Goal: Information Seeking & Learning: Learn about a topic

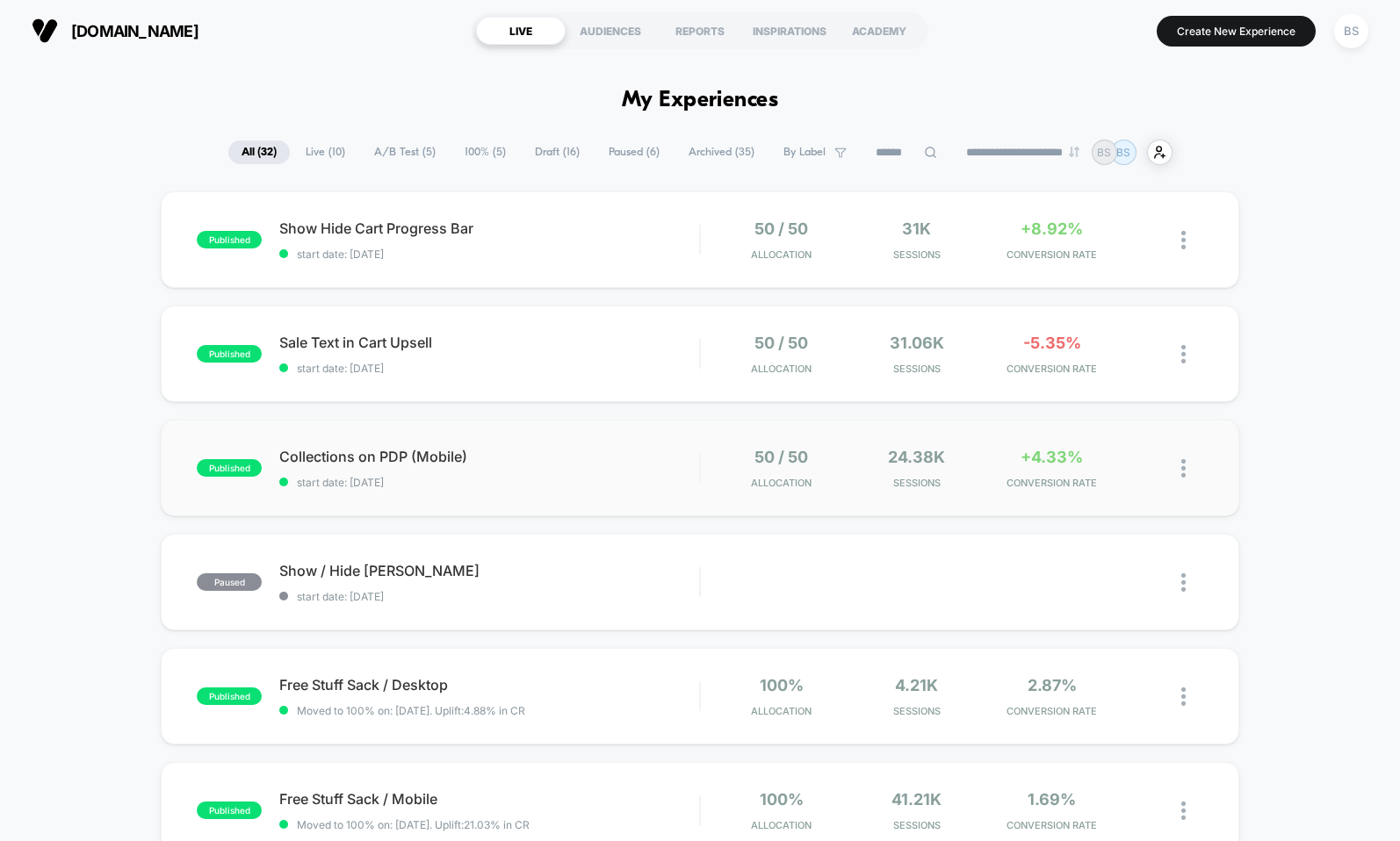
click at [733, 422] on div "published Collections on PDP (Mobile) start date: [DATE] 50 / 50 Allocation 24.…" at bounding box center [700, 468] width 1077 height 96
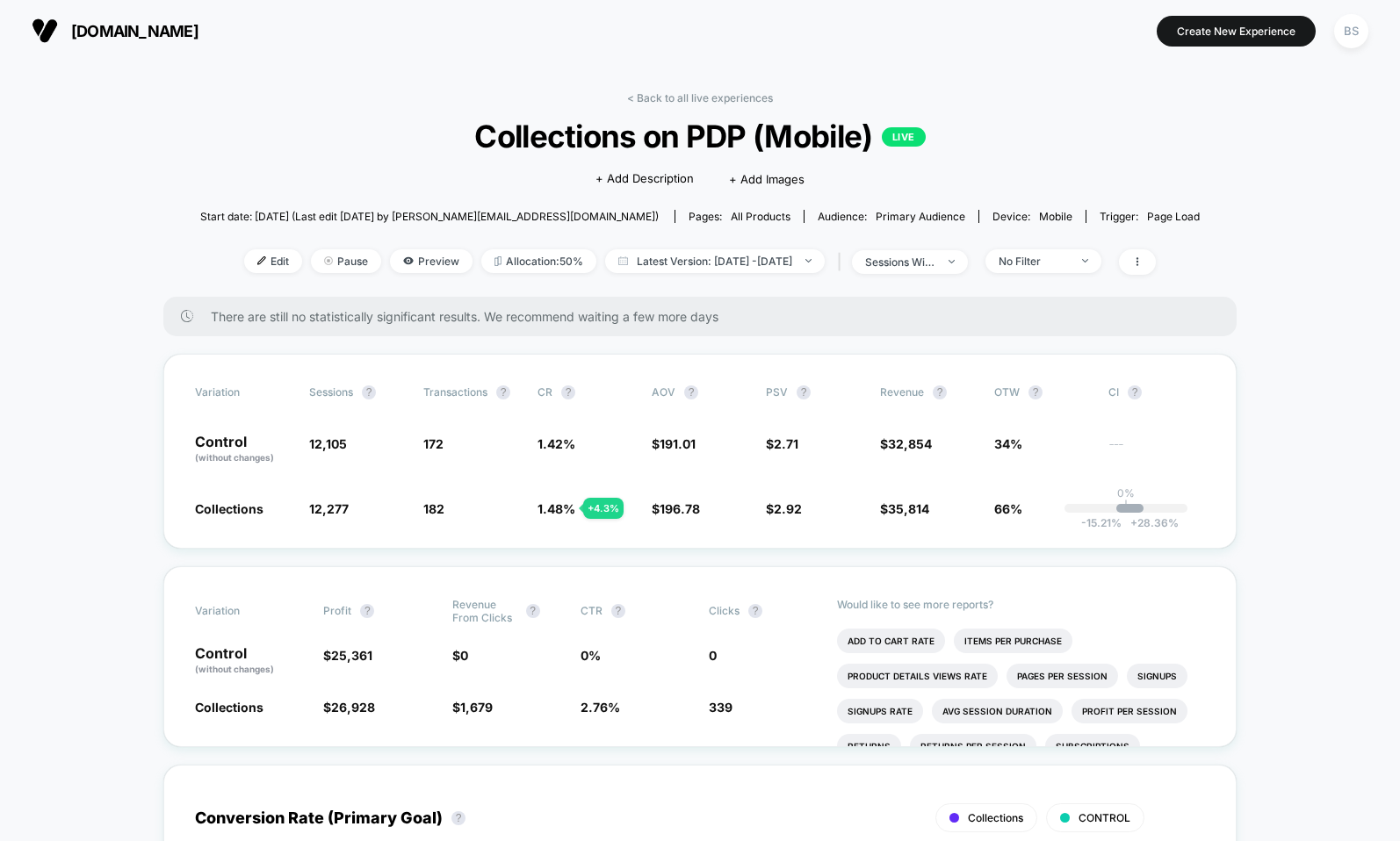
click at [725, 108] on div "< Back to all live experiences Collections on PDP (Mobile) LIVE Click to edit e…" at bounding box center [700, 193] width 1000 height 205
click at [727, 102] on link "< Back to all live experiences" at bounding box center [700, 97] width 146 height 13
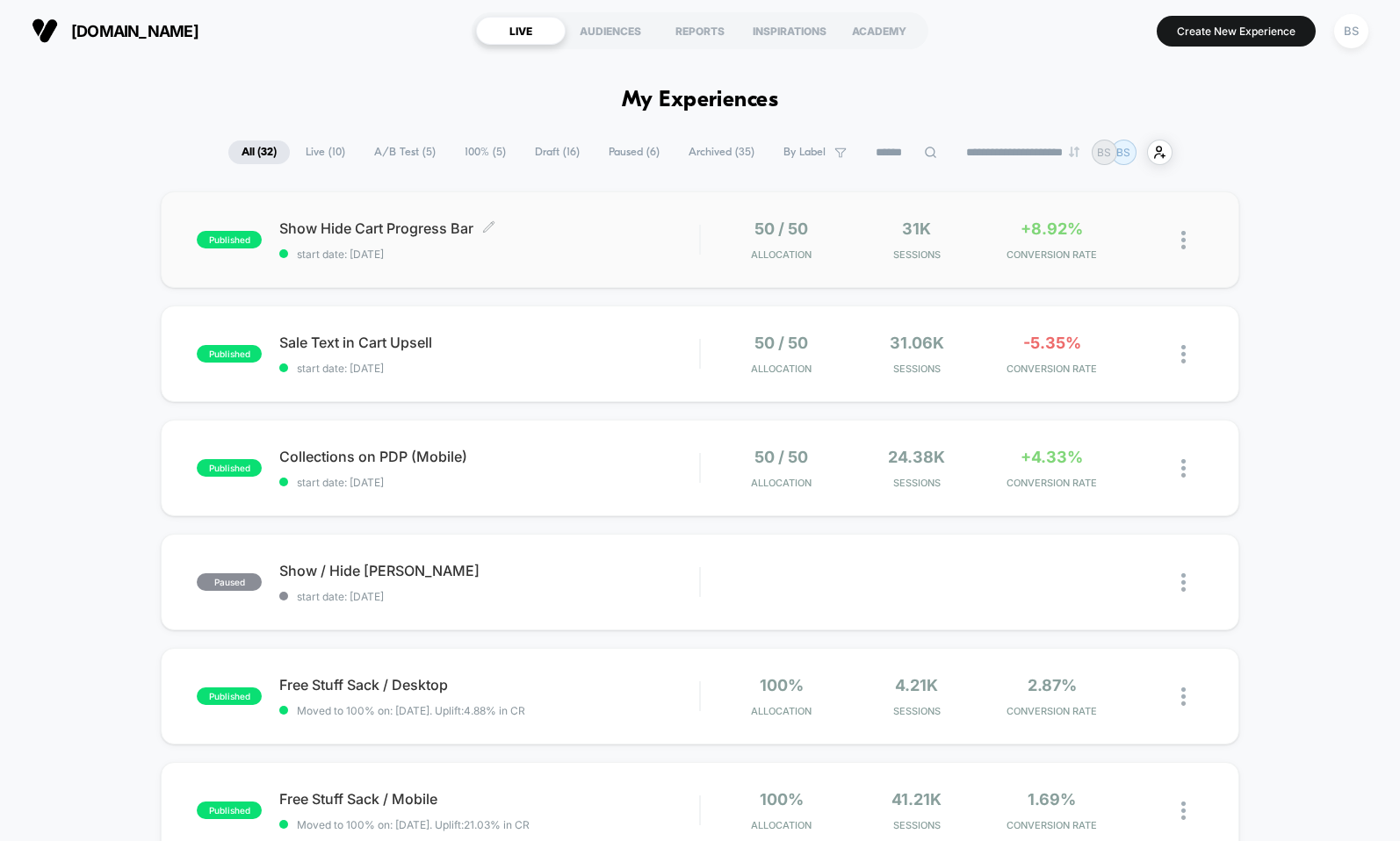
click at [666, 249] on span "start date: [DATE]" at bounding box center [490, 253] width 420 height 13
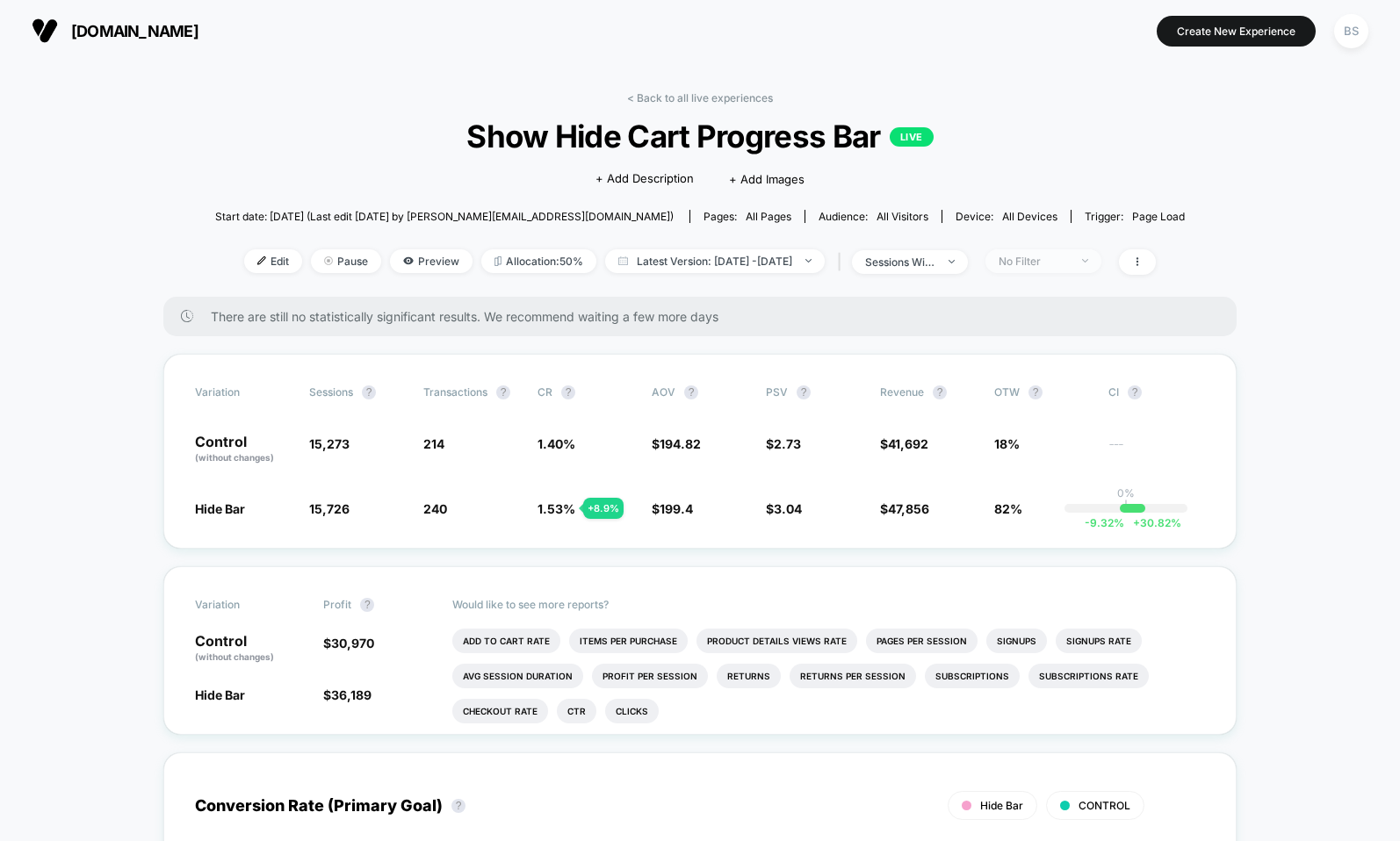
click at [1060, 252] on span "No Filter" at bounding box center [1043, 261] width 116 height 24
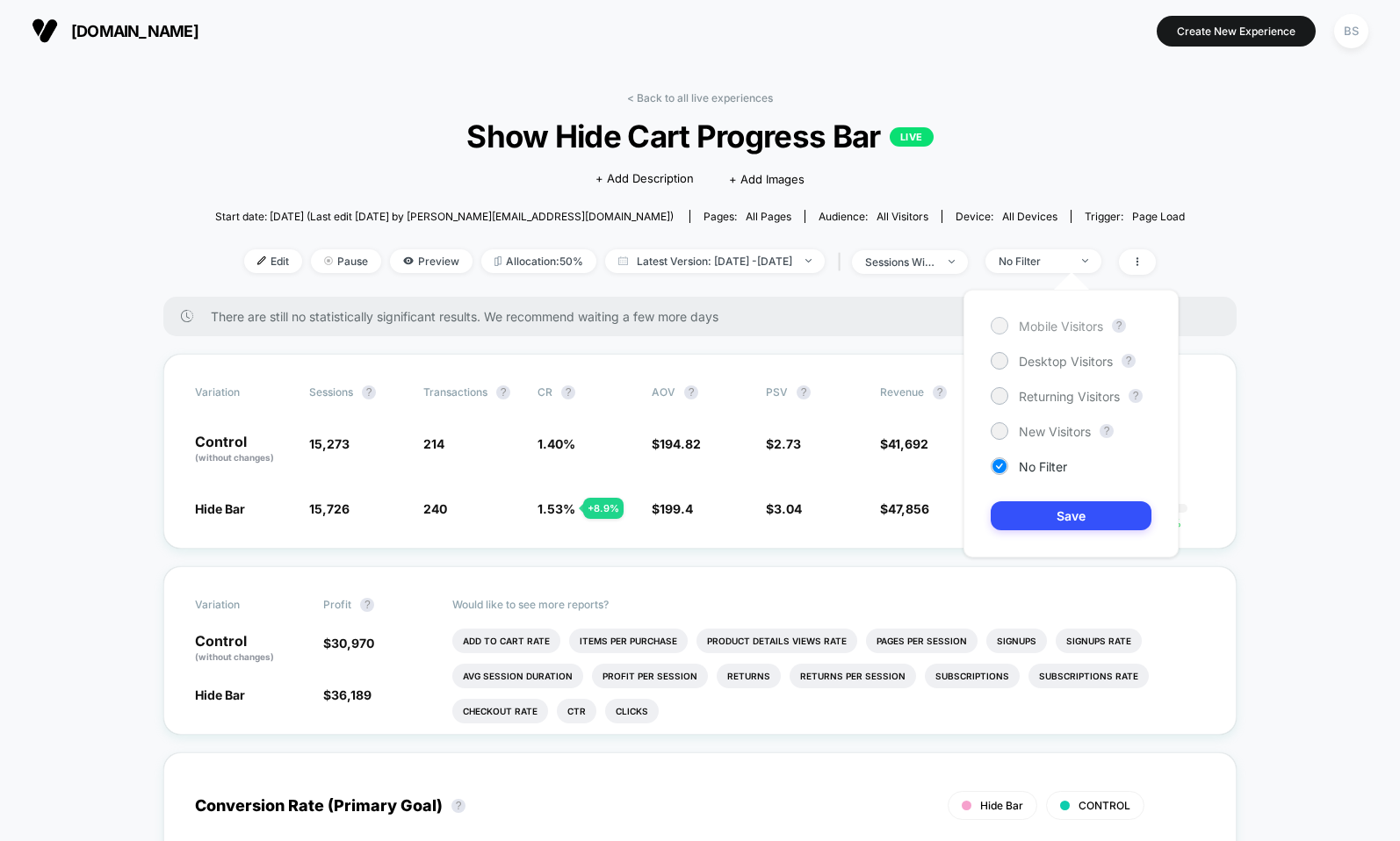
click at [1048, 332] on span "Mobile Visitors" at bounding box center [1061, 326] width 84 height 15
click at [1047, 517] on button "Save" at bounding box center [1071, 516] width 161 height 29
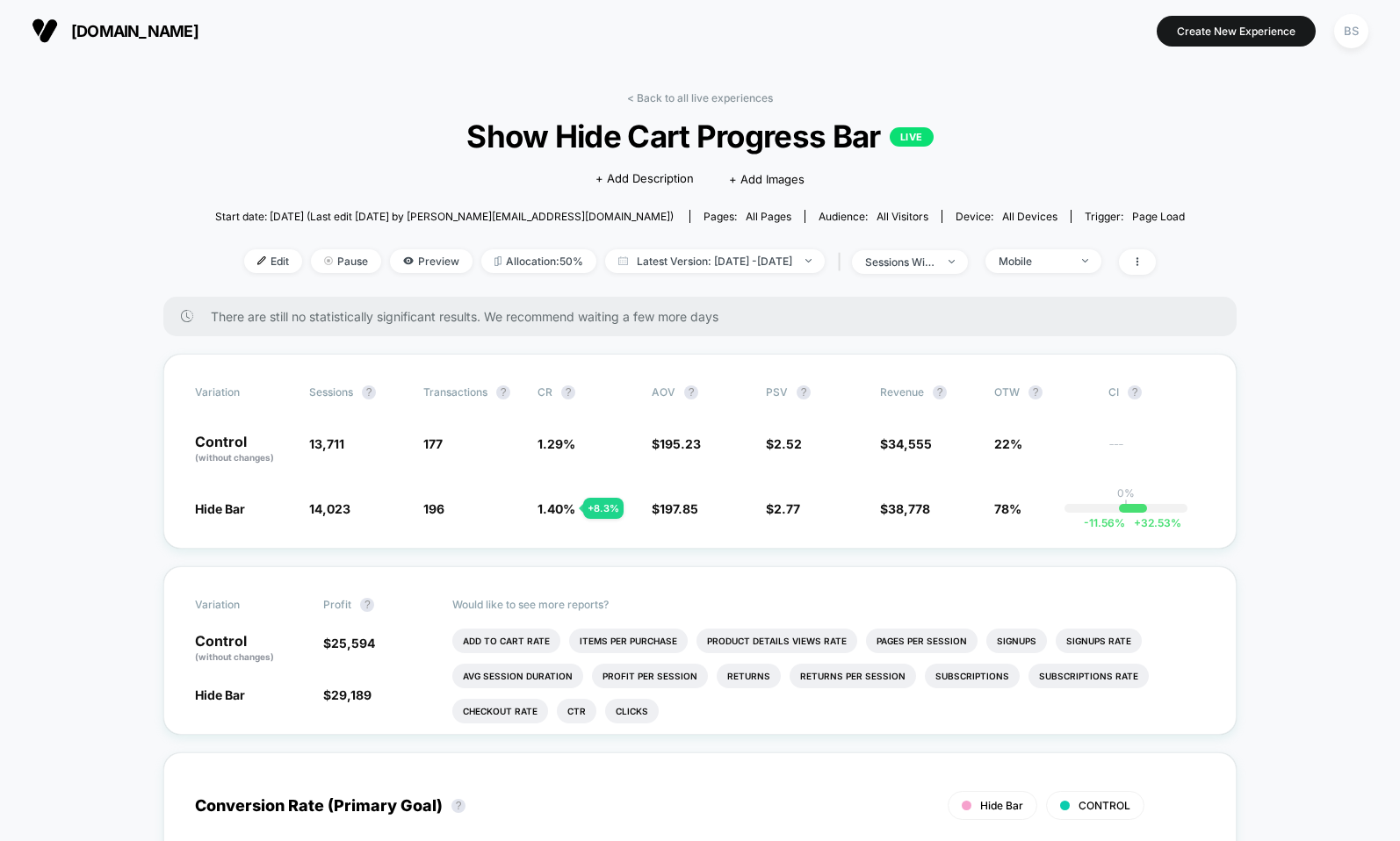
click at [635, 106] on div "< Back to all live experiences Show Hide Cart Progress Bar LIVE Click to edit e…" at bounding box center [700, 193] width 969 height 205
click at [635, 104] on div "< Back to all live experiences Show Hide Cart Progress Bar LIVE Click to edit e…" at bounding box center [700, 193] width 969 height 205
click at [636, 101] on link "< Back to all live experiences" at bounding box center [700, 97] width 146 height 13
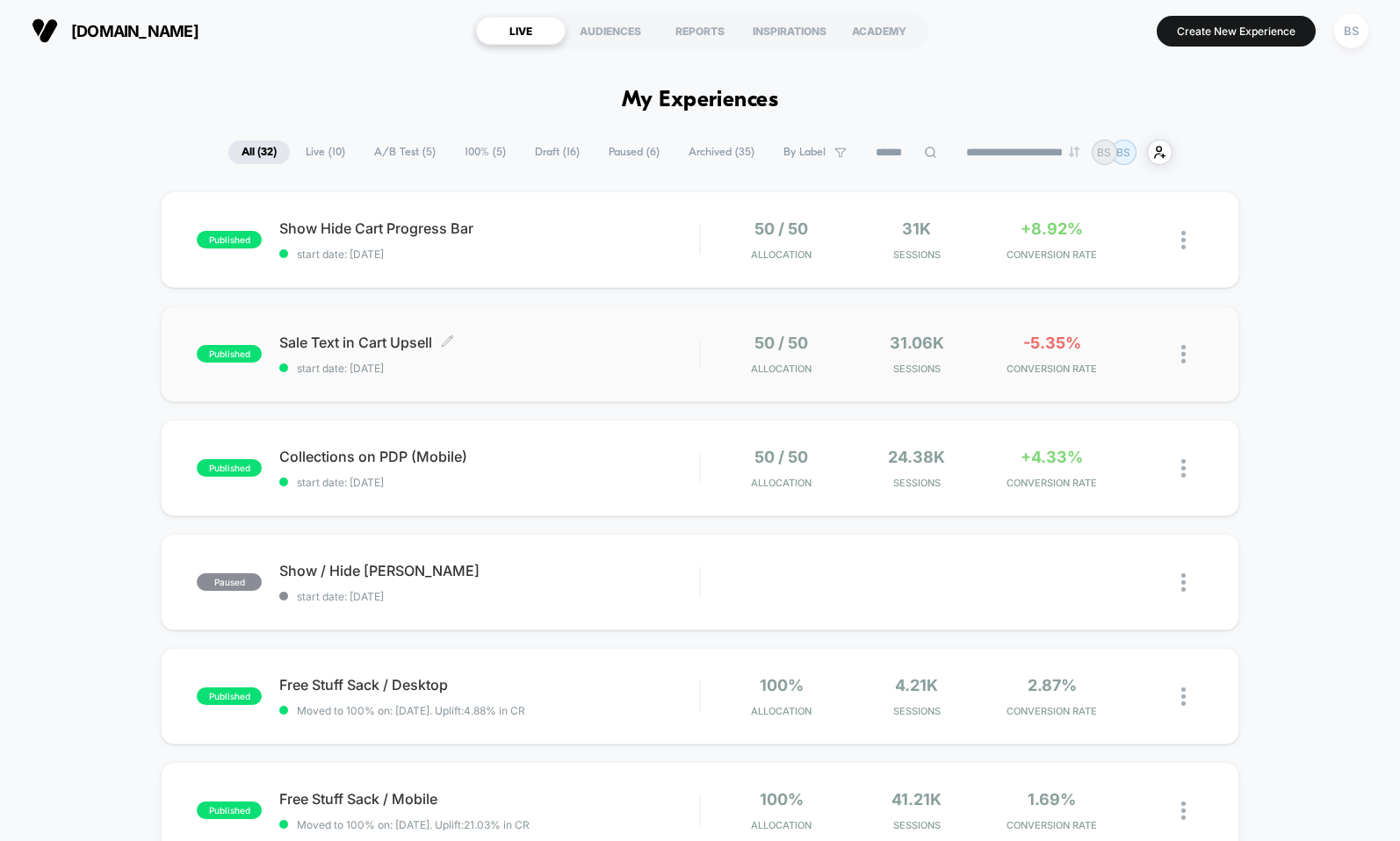
click at [581, 351] on div "Sale Text in Cart Upsell Click to edit experience details Click to edit experie…" at bounding box center [490, 354] width 420 height 41
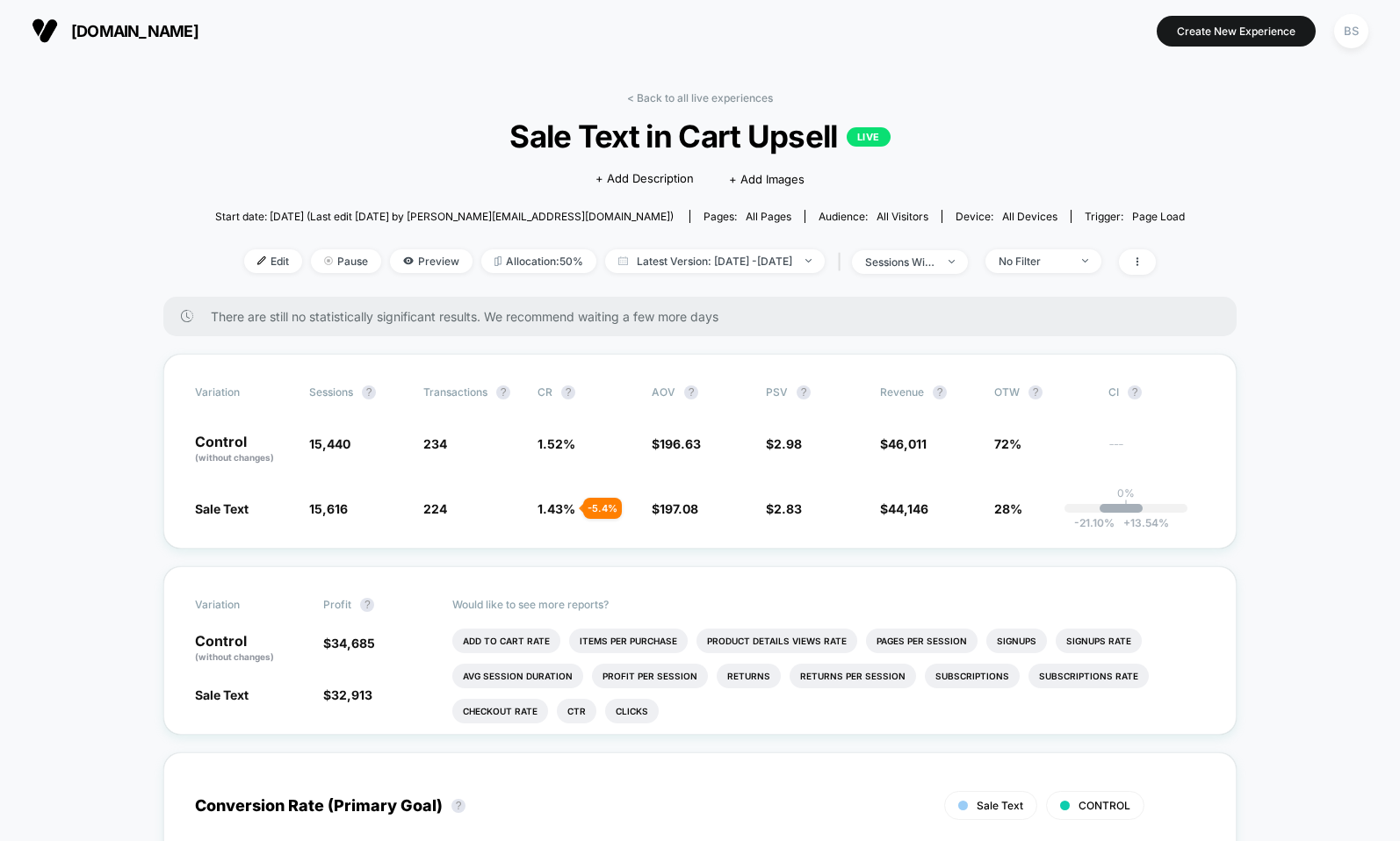
click at [665, 104] on div "< Back to all live experiences Sale Text in Cart Upsell LIVE Click to edit expe…" at bounding box center [700, 193] width 969 height 205
click at [665, 101] on link "< Back to all live experiences" at bounding box center [700, 97] width 146 height 13
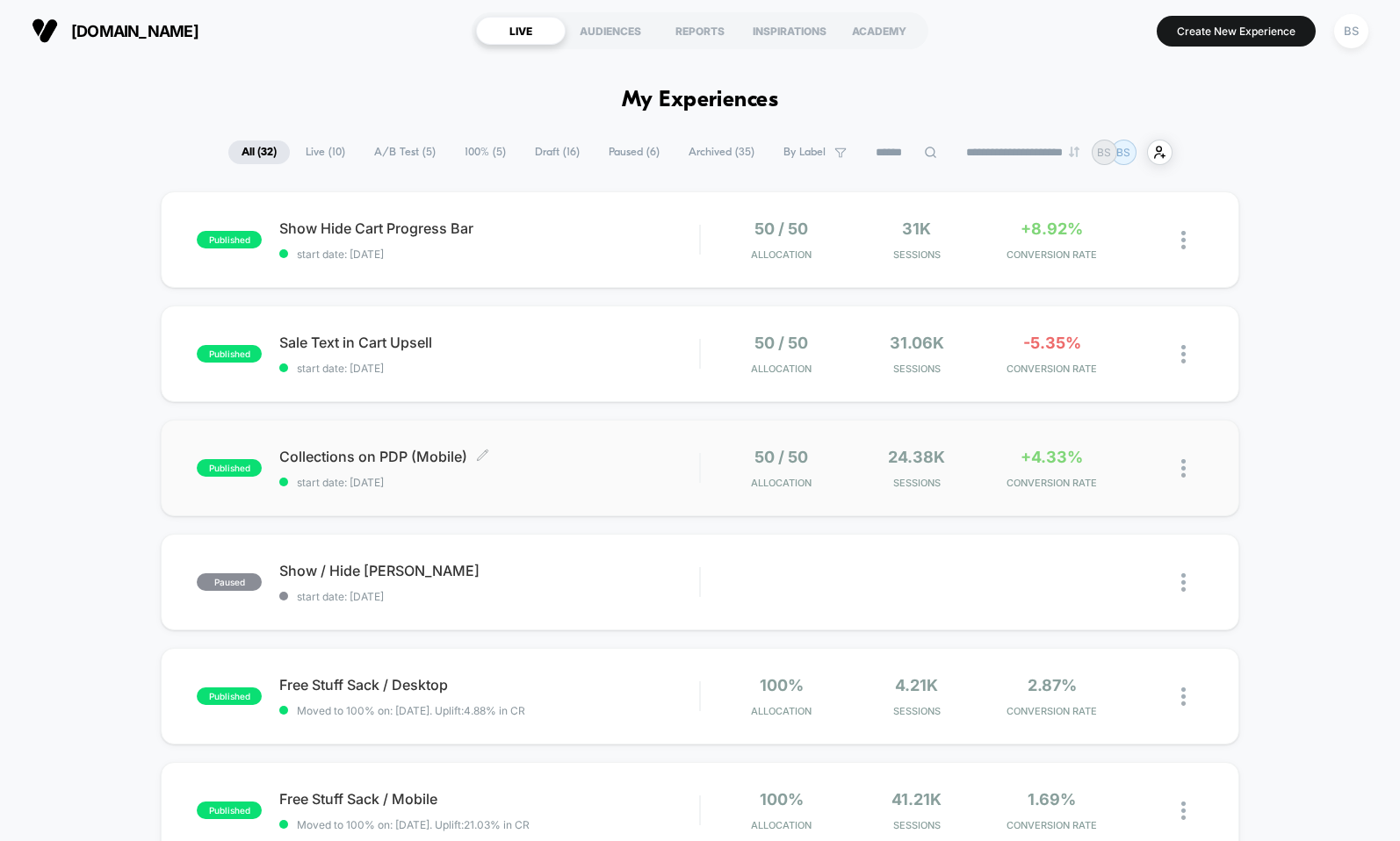
click at [613, 479] on span "start date: [DATE]" at bounding box center [490, 482] width 420 height 13
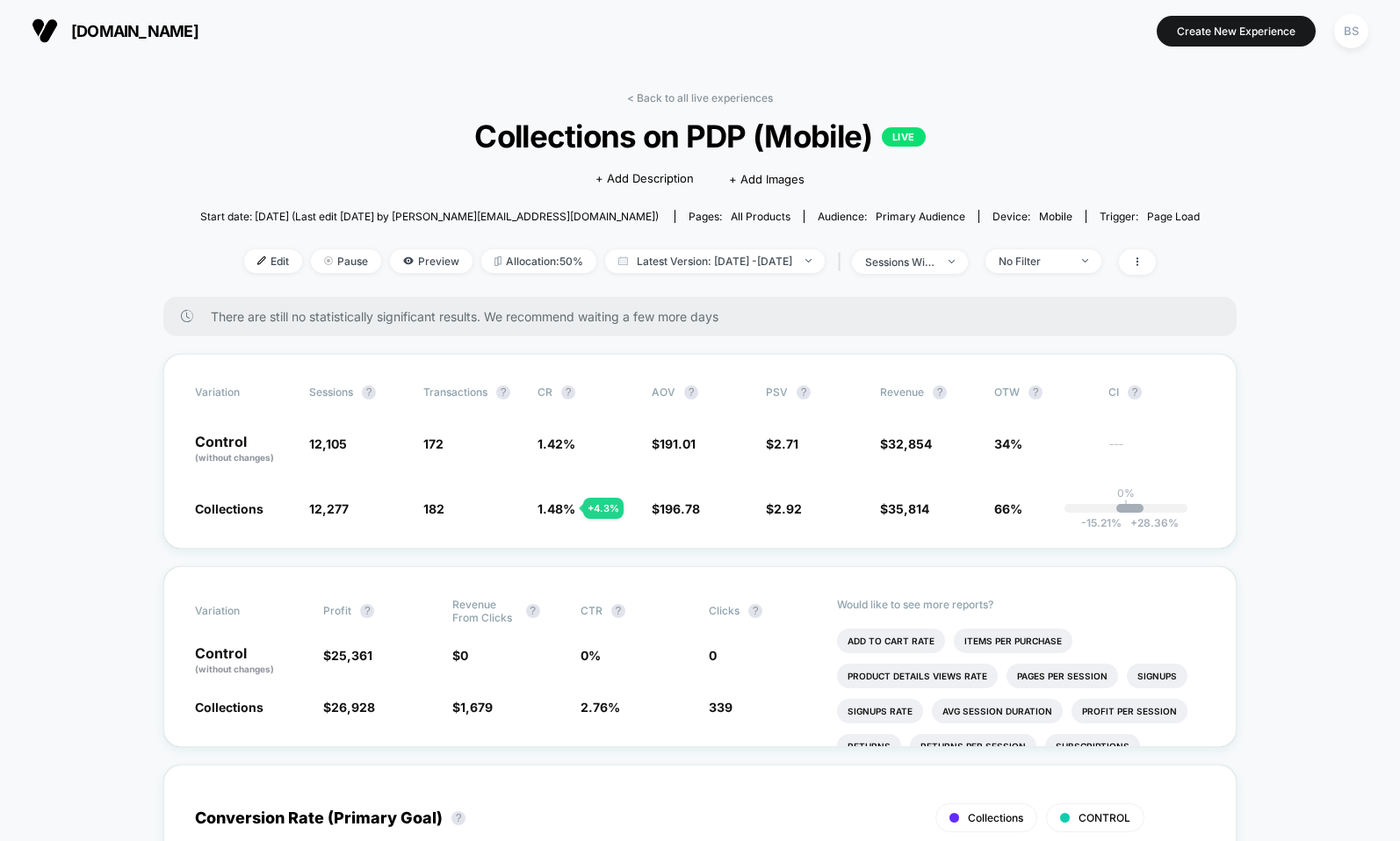
click at [638, 113] on div "< Back to all live experiences Collections on PDP (Mobile) LIVE Click to edit e…" at bounding box center [700, 193] width 1000 height 205
click at [644, 95] on link "< Back to all live experiences" at bounding box center [700, 97] width 146 height 13
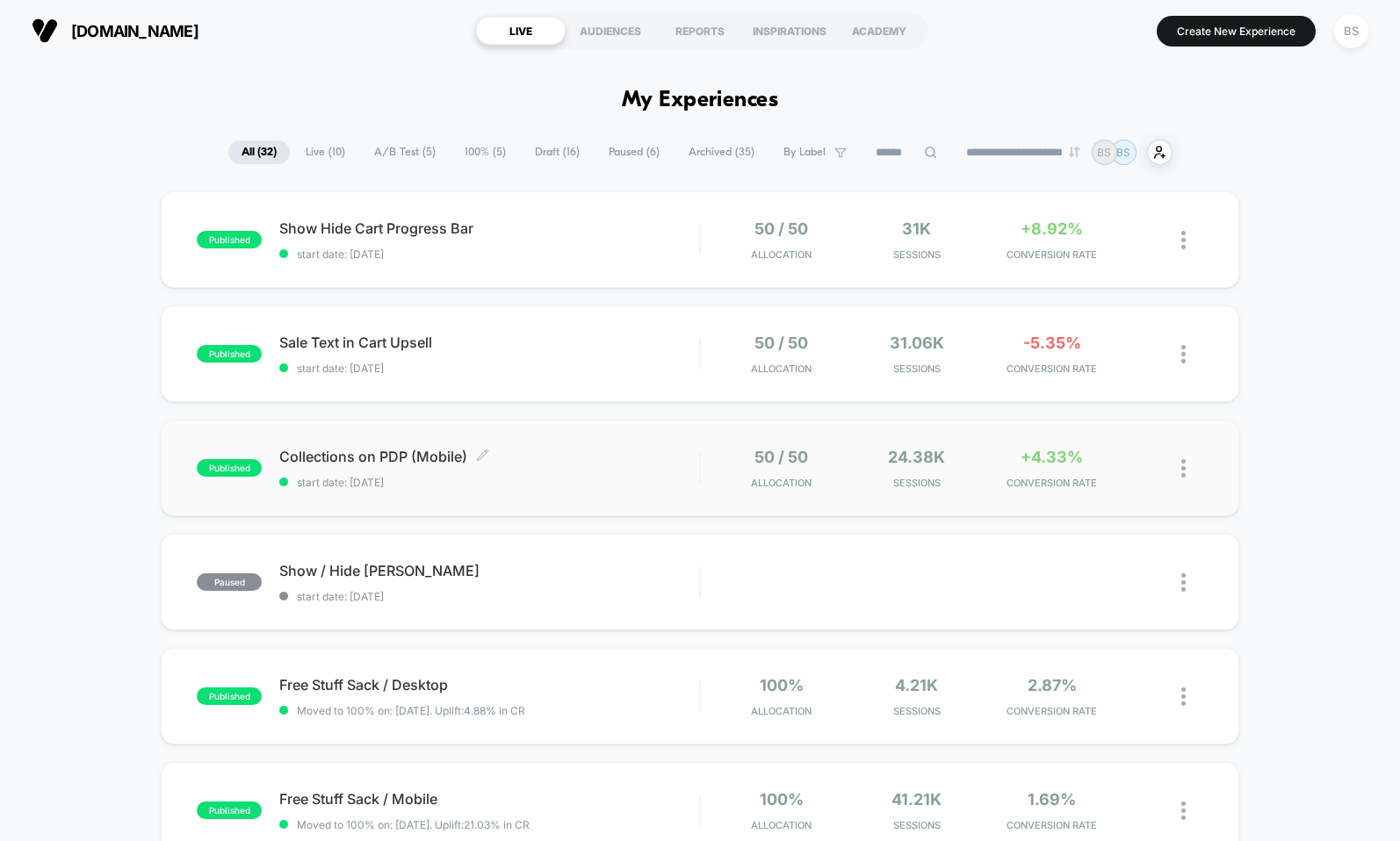
click at [691, 462] on span "Collections on PDP (Mobile) Click to edit experience details" at bounding box center [490, 456] width 420 height 18
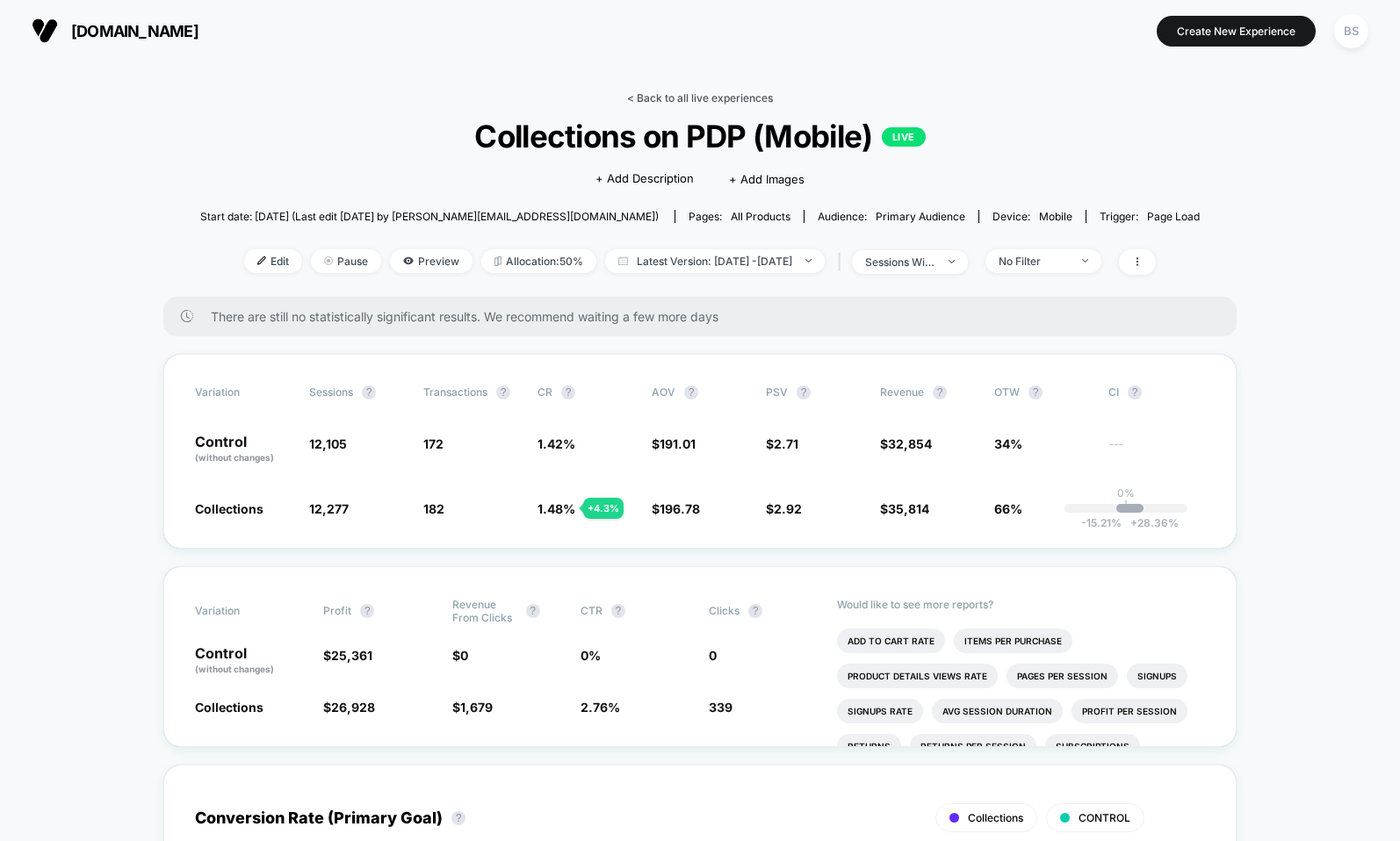
click at [660, 98] on link "< Back to all live experiences" at bounding box center [700, 97] width 146 height 13
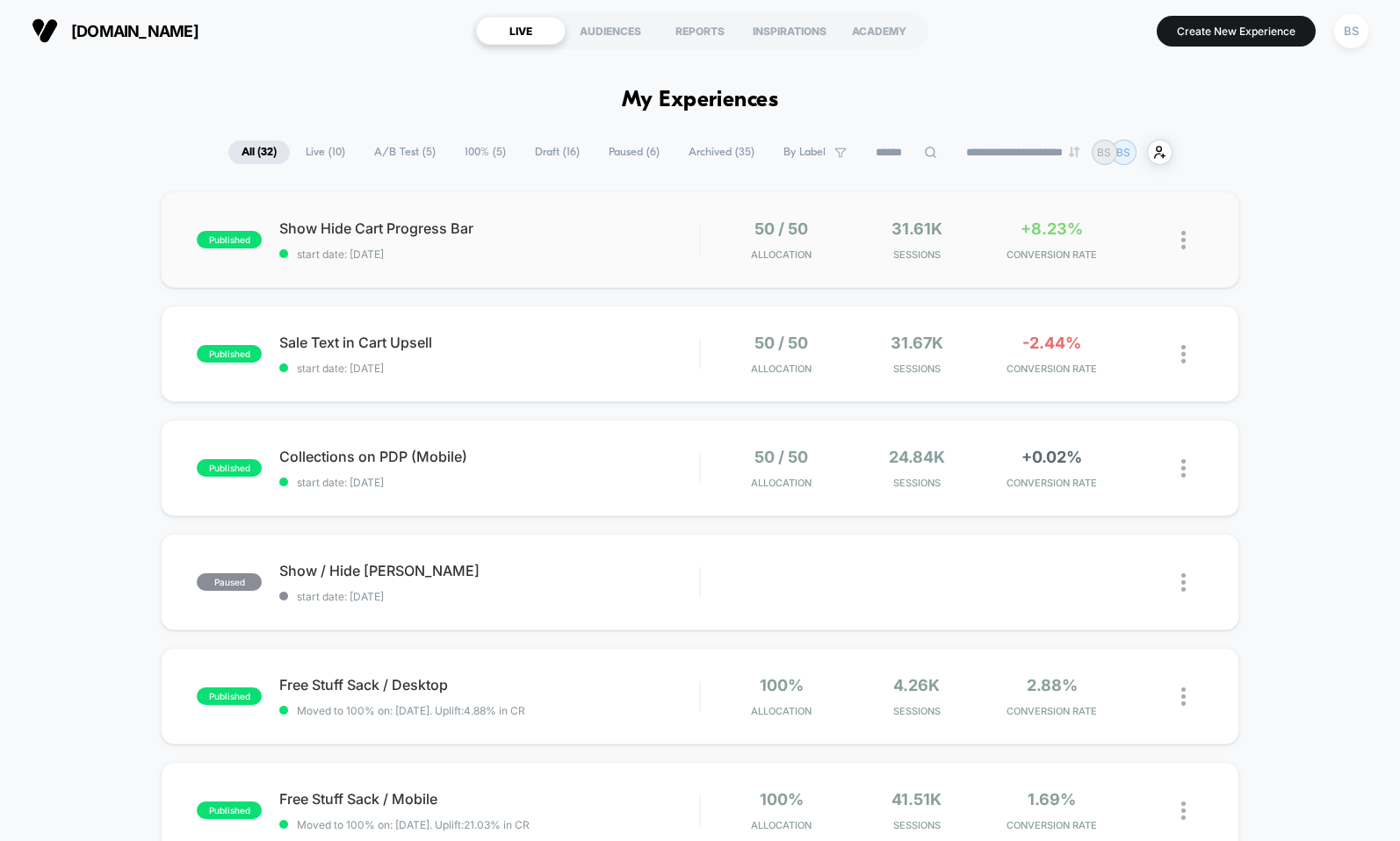
click at [699, 228] on div at bounding box center [700, 239] width 2 height 29
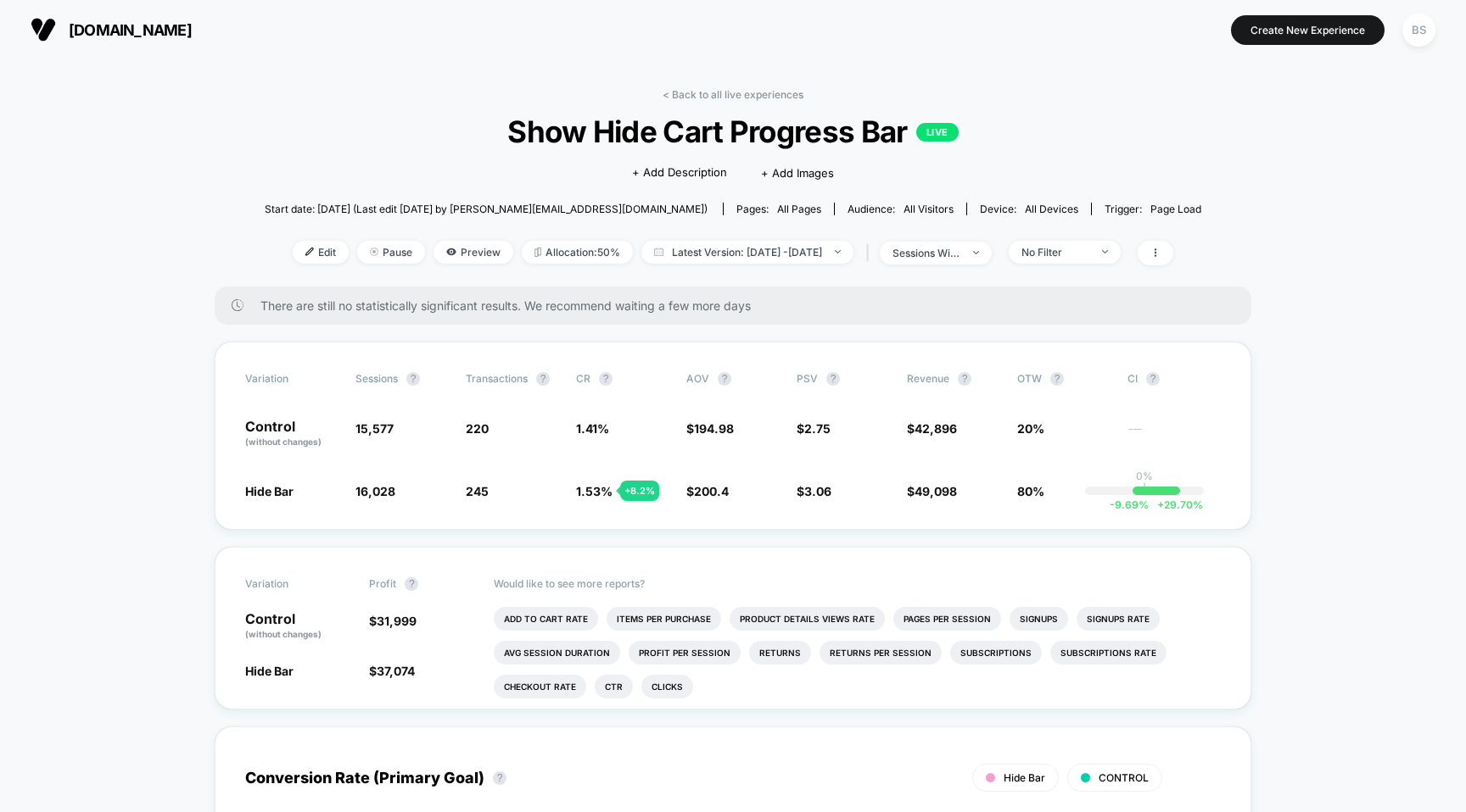
click at [664, 114] on span "Show Hide Cart Progress Bar LIVE" at bounding box center [732, 132] width 842 height 36
click at [667, 96] on link "< Back to all live experiences" at bounding box center [733, 94] width 141 height 12
